Goal: Information Seeking & Learning: Compare options

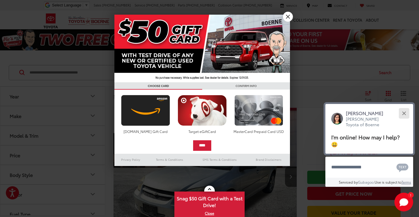
click at [403, 114] on div "Close" at bounding box center [404, 113] width 4 height 4
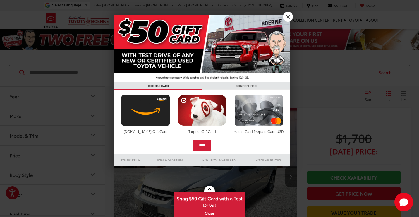
click at [287, 17] on link "X" at bounding box center [288, 17] width 10 height 10
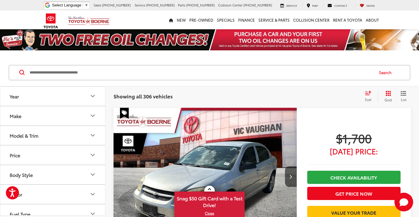
click at [47, 111] on button "Make" at bounding box center [52, 115] width 105 height 19
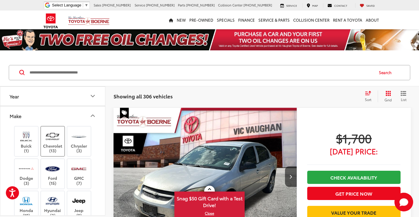
click at [54, 146] on label "Chevrolet (13)" at bounding box center [53, 141] width 24 height 24
click at [61, 129] on label "Chevrolet (13)" at bounding box center [53, 141] width 24 height 24
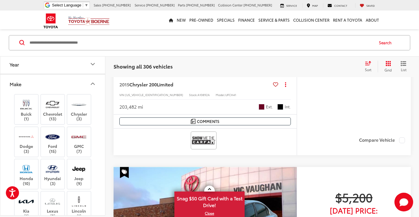
scroll to position [1698, 0]
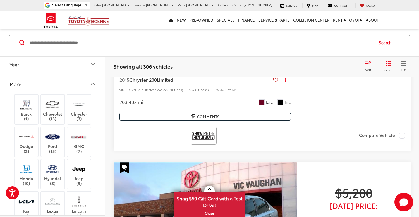
click at [96, 129] on div "Buick (1) Chevrolet (13) Chrysler (3) Dodge (3) Ford (15) GMC (7) Honda (10) Hy…" at bounding box center [52, 194] width 91 height 203
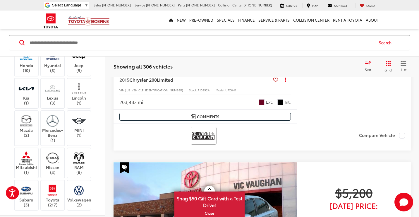
scroll to position [123, 0]
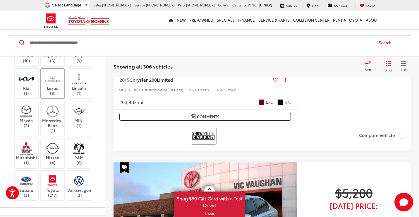
click at [52, 85] on label "Lexus (3)" at bounding box center [53, 84] width 24 height 24
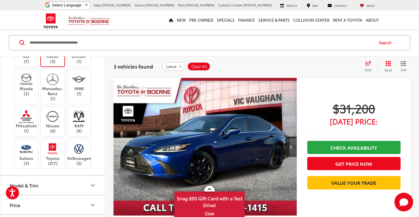
scroll to position [169, 0]
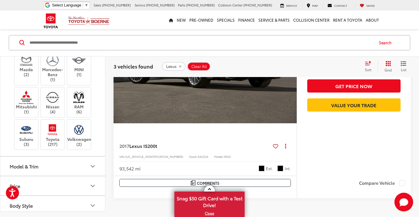
scroll to position [630, 0]
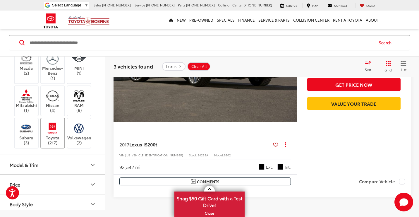
click at [56, 136] on label "Toyota (217)" at bounding box center [53, 133] width 24 height 24
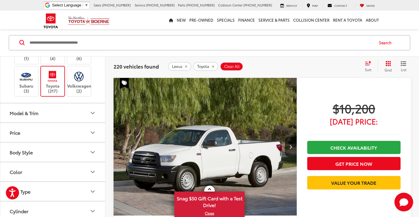
scroll to position [229, 0]
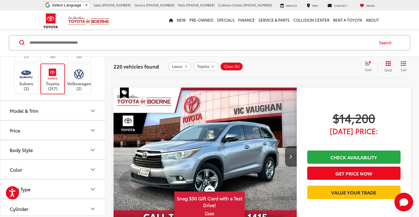
scroll to position [267, 0]
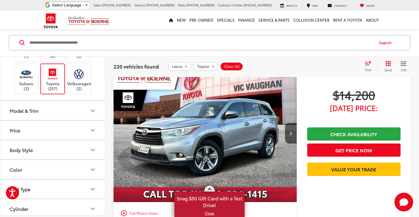
click at [209, 213] on link "X" at bounding box center [209, 213] width 69 height 6
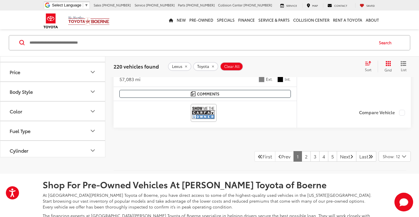
scroll to position [2956, 0]
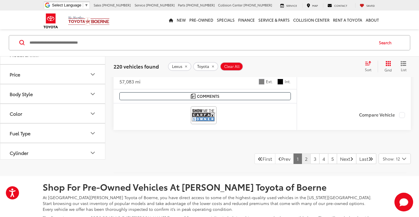
click at [302, 156] on link "2" at bounding box center [306, 158] width 9 height 11
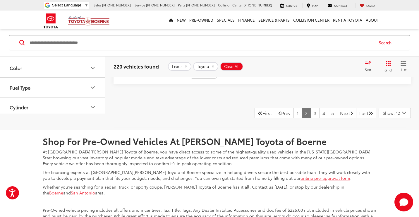
scroll to position [2996, 0]
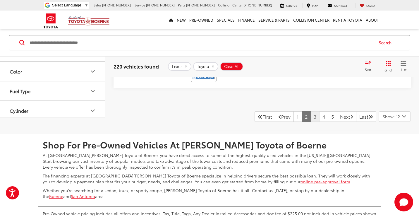
click at [310, 114] on link "3" at bounding box center [314, 116] width 9 height 11
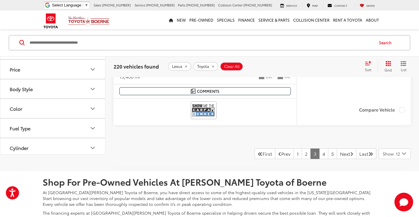
scroll to position [2932, 0]
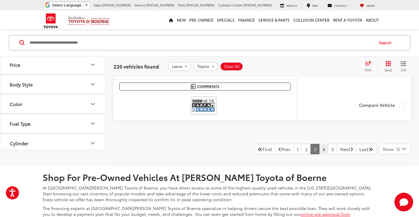
click at [319, 150] on link "4" at bounding box center [323, 149] width 9 height 11
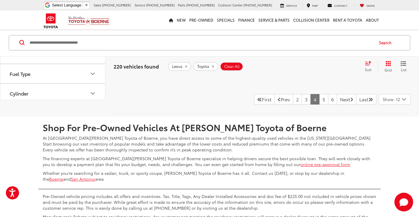
scroll to position [3007, 0]
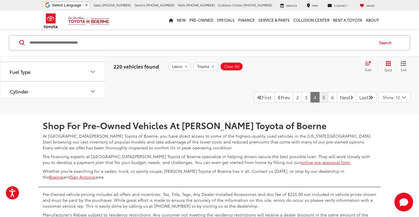
click at [319, 96] on link "5" at bounding box center [323, 97] width 9 height 11
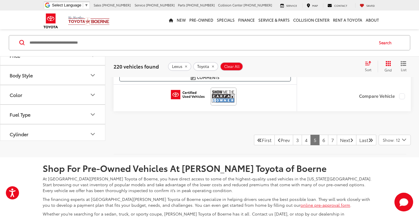
scroll to position [2981, 0]
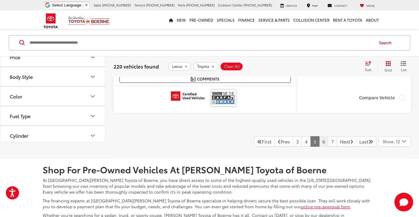
click at [319, 138] on link "6" at bounding box center [323, 141] width 9 height 11
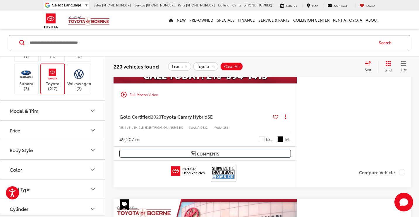
scroll to position [30, 0]
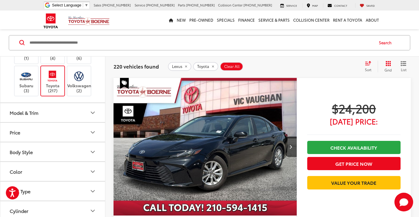
click at [50, 111] on button "Model & Trim" at bounding box center [52, 112] width 105 height 19
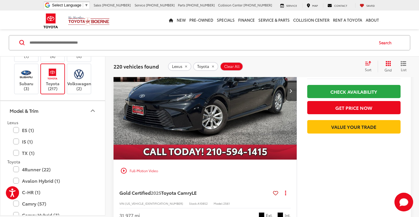
scroll to position [92, 0]
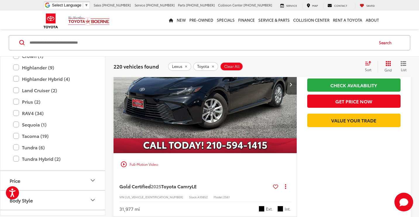
scroll to position [459, 0]
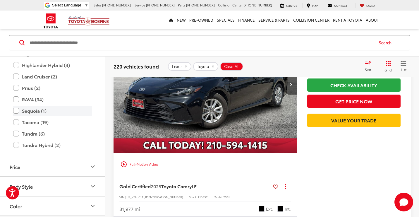
click at [15, 106] on label "Sequoia (1)" at bounding box center [52, 111] width 79 height 10
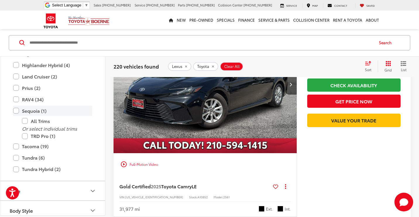
scroll to position [30, 0]
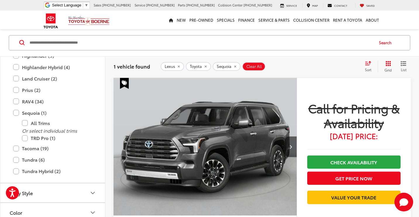
click at [113, 130] on div "2024 Toyota Sequoia TRD Pro Copy Link Share Print View Details VIN: 7SVAAABA9RX…" at bounding box center [262, 208] width 314 height 261
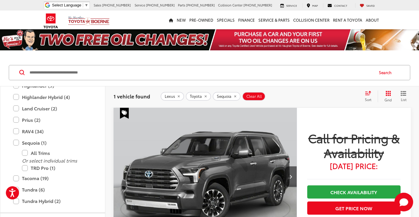
scroll to position [0, 0]
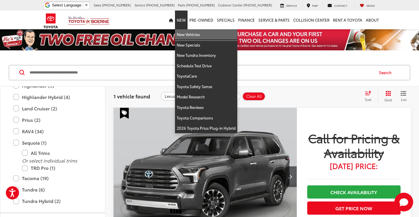
click at [185, 34] on link "New Vehicles" at bounding box center [206, 34] width 62 height 11
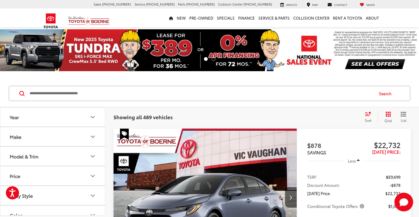
click at [54, 136] on button "Make" at bounding box center [52, 136] width 105 height 19
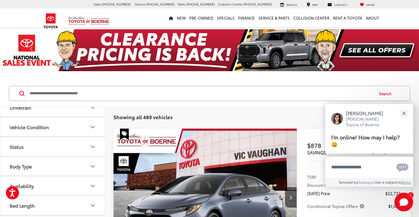
scroll to position [204, 0]
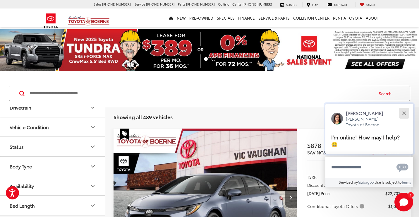
click at [406, 117] on button "Close" at bounding box center [404, 113] width 13 height 13
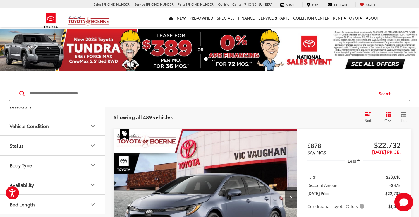
scroll to position [0, 0]
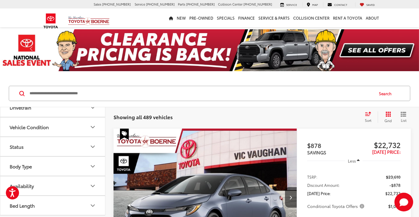
click at [66, 95] on input "Search by Make, Model, or Keyword" at bounding box center [201, 93] width 344 height 14
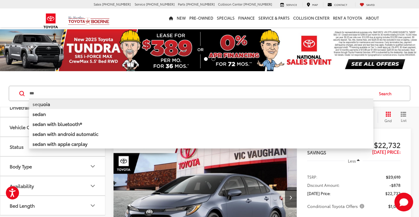
click at [46, 103] on b "uoia" at bounding box center [45, 103] width 10 height 7
type input "*******"
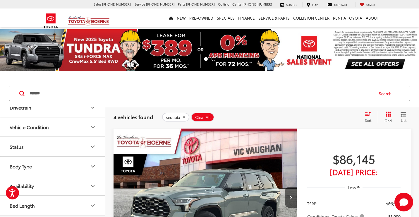
click at [108, 118] on div "4 vehicles found sequoia Clear All + 0 test Sort Price: High to Low Price: Low …" at bounding box center [262, 116] width 314 height 21
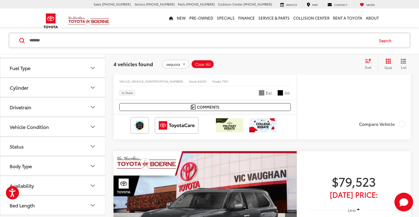
scroll to position [717, 0]
